Goal: Task Accomplishment & Management: Manage account settings

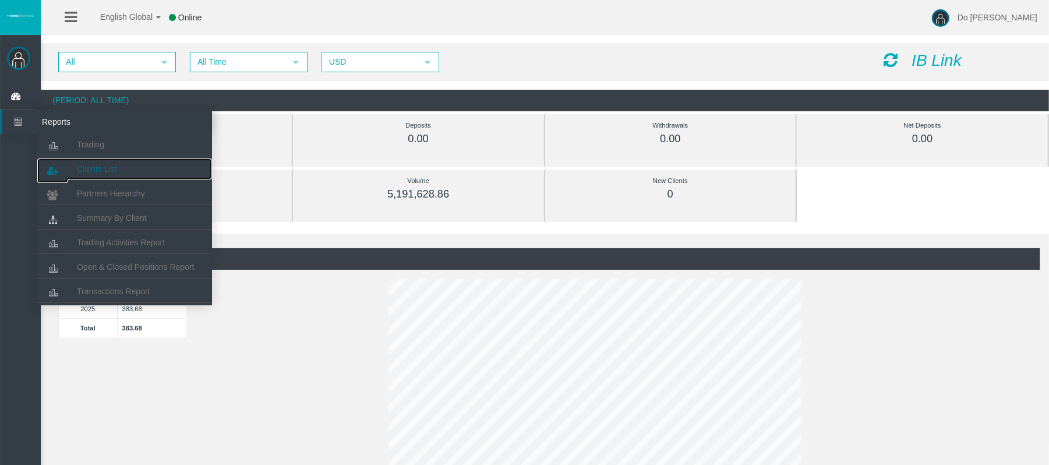
click at [71, 163] on link "Clients List" at bounding box center [124, 168] width 175 height 21
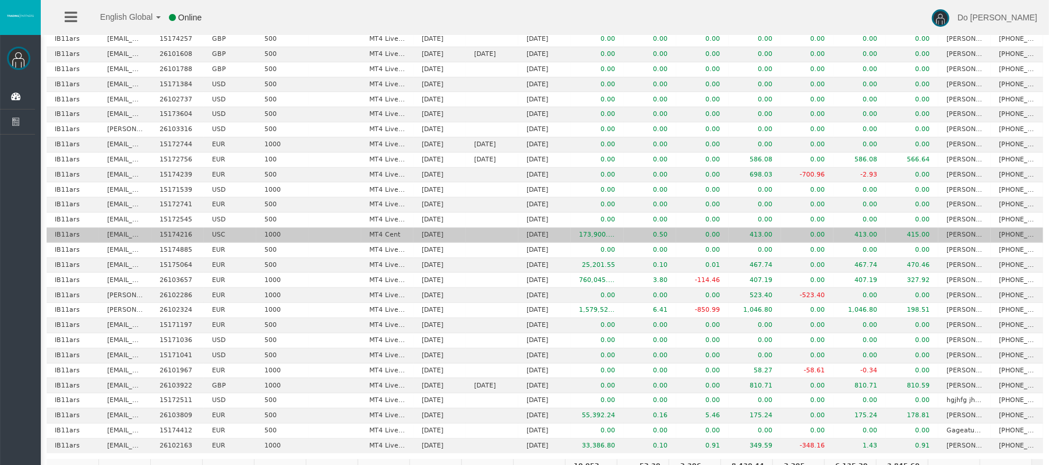
scroll to position [385, 0]
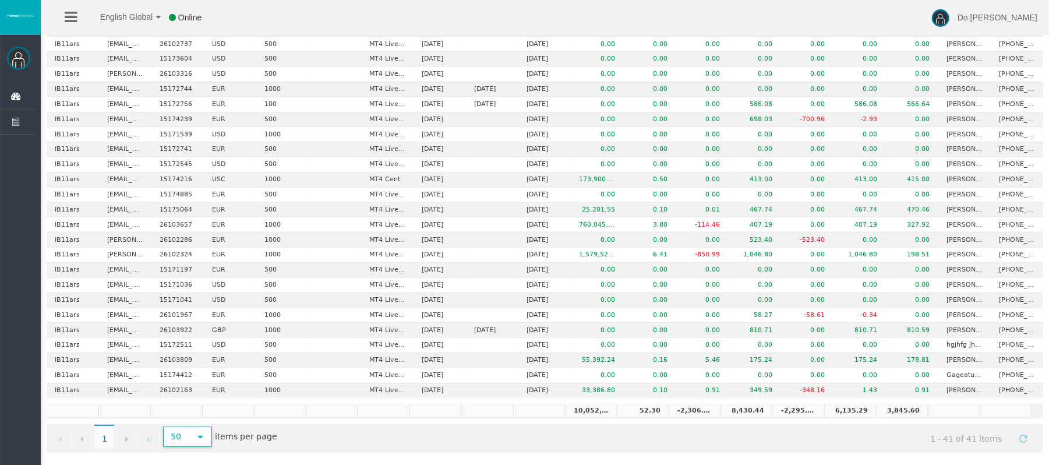
click at [189, 437] on span "50" at bounding box center [176, 437] width 25 height 18
click at [188, 415] on li "1000" at bounding box center [188, 424] width 46 height 19
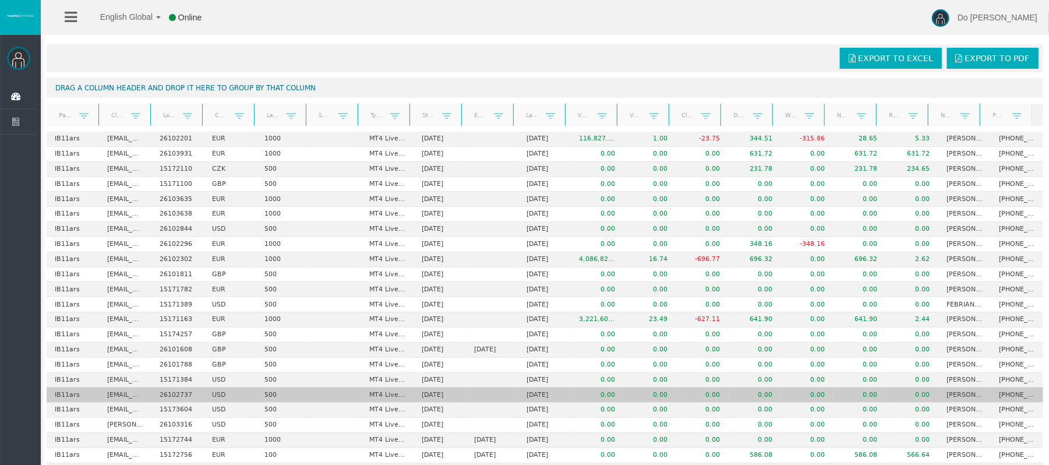
scroll to position [0, 0]
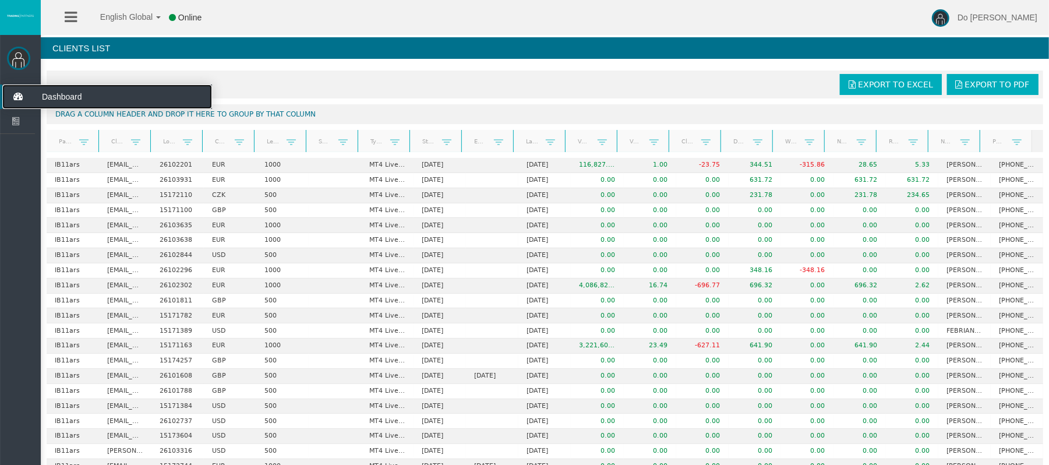
click at [22, 100] on icon at bounding box center [17, 96] width 31 height 24
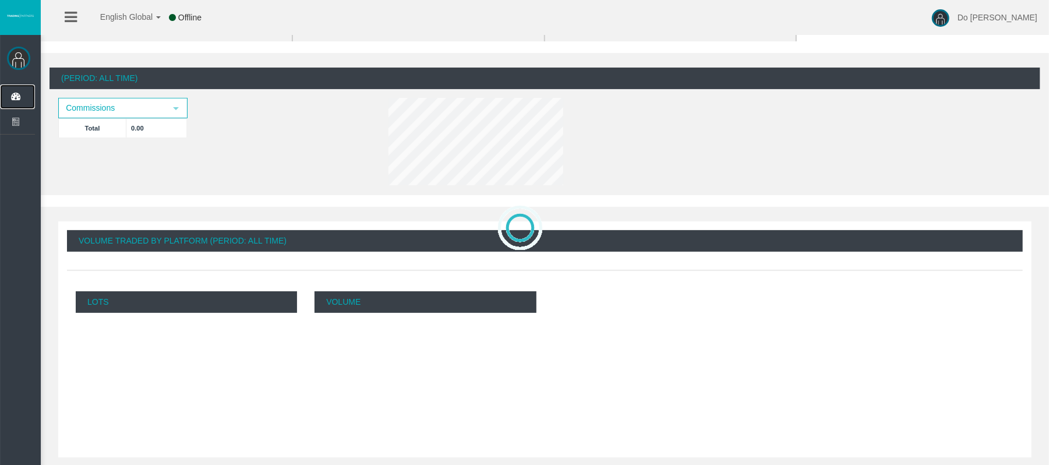
scroll to position [77, 0]
